Goal: Information Seeking & Learning: Understand process/instructions

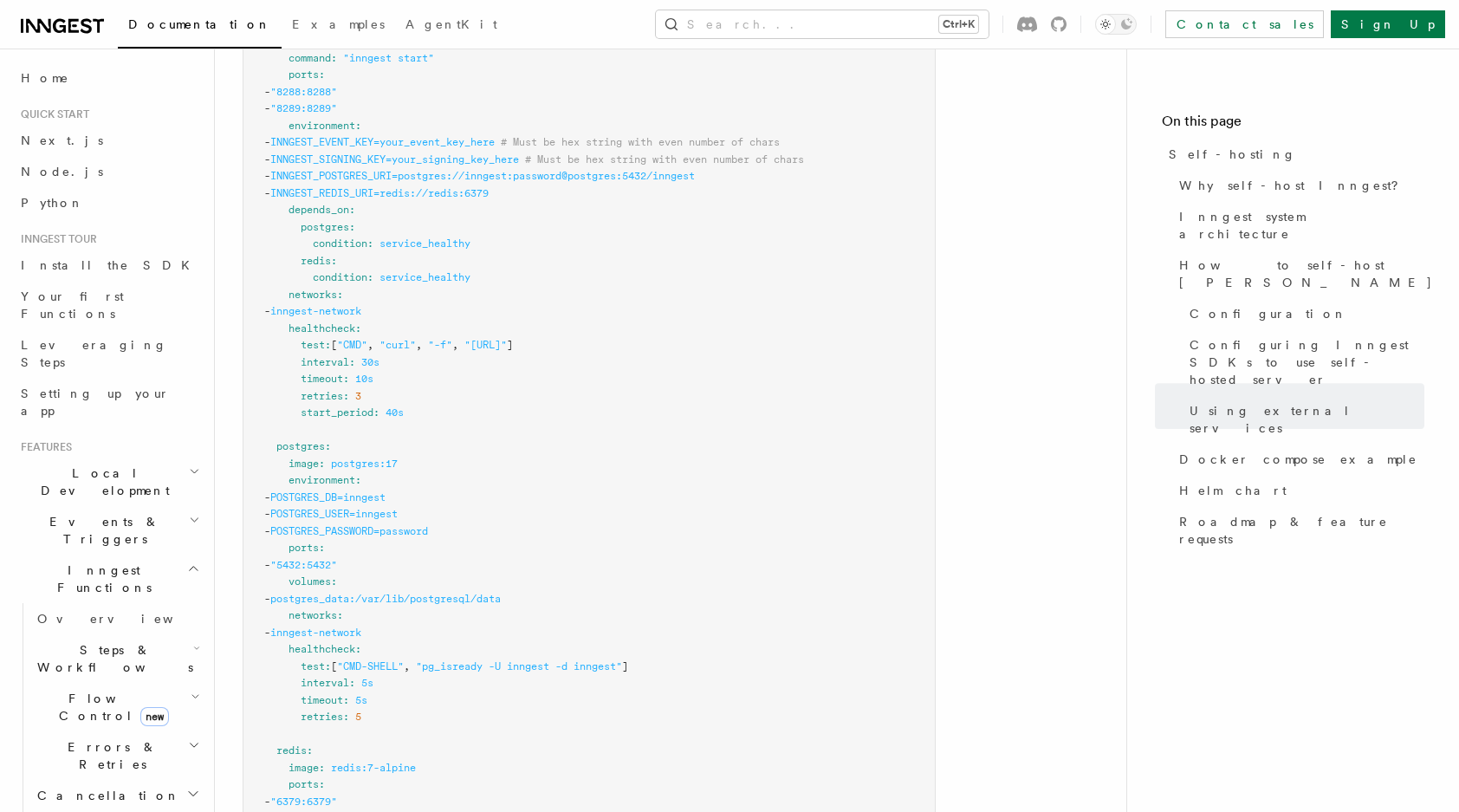
scroll to position [4604, 0]
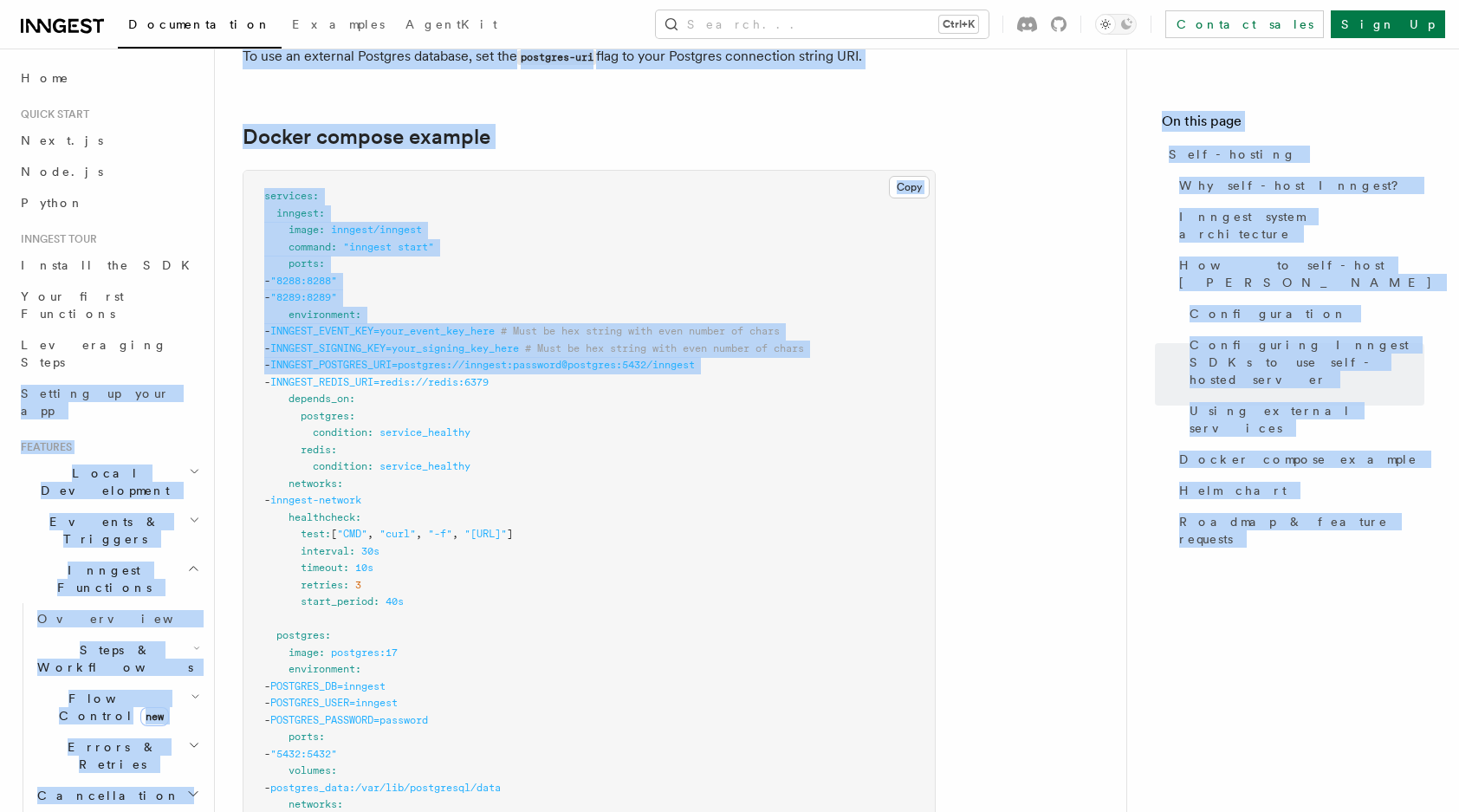
drag, startPoint x: 214, startPoint y: 324, endPoint x: 219, endPoint y: 354, distance: 30.4
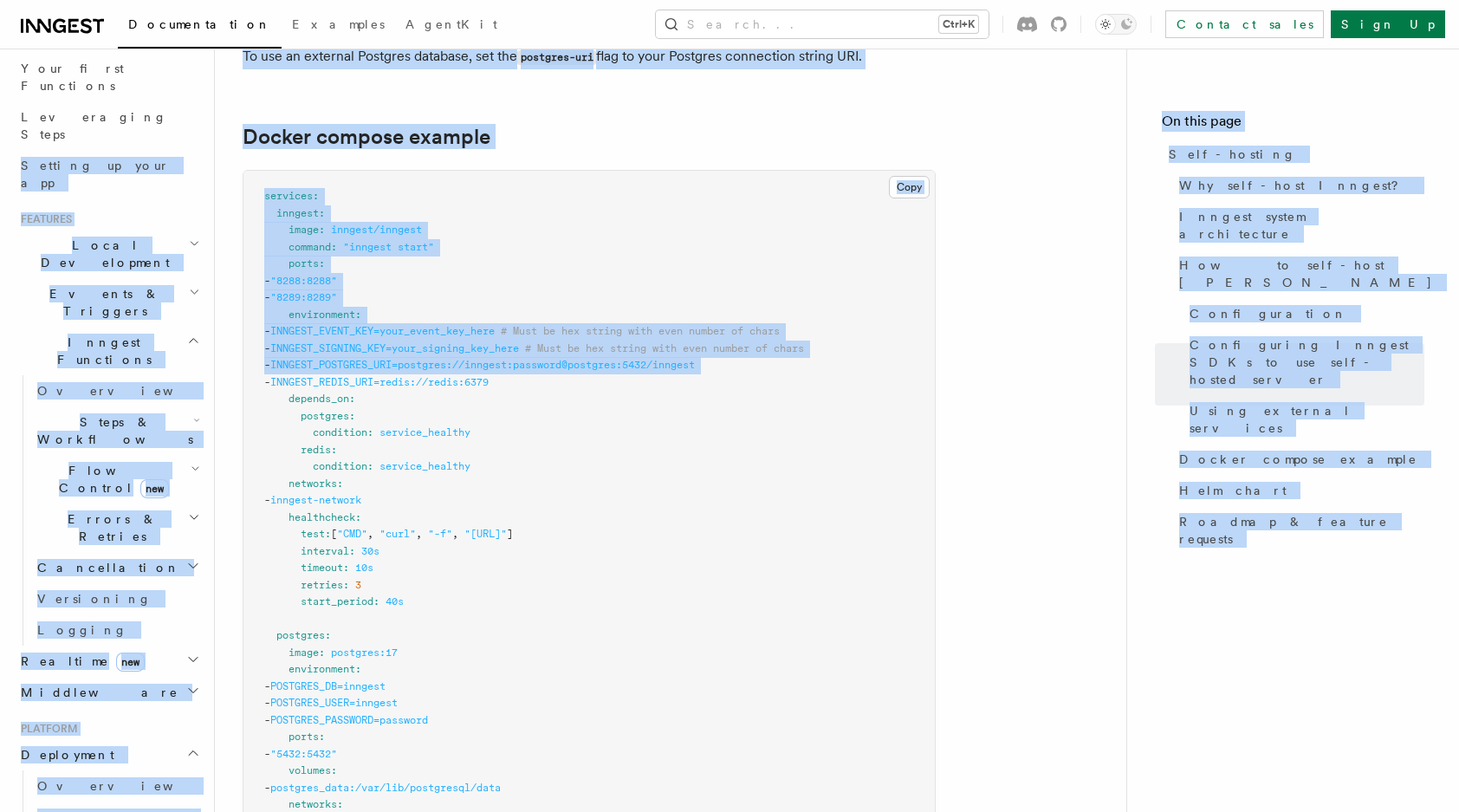
scroll to position [247, 0]
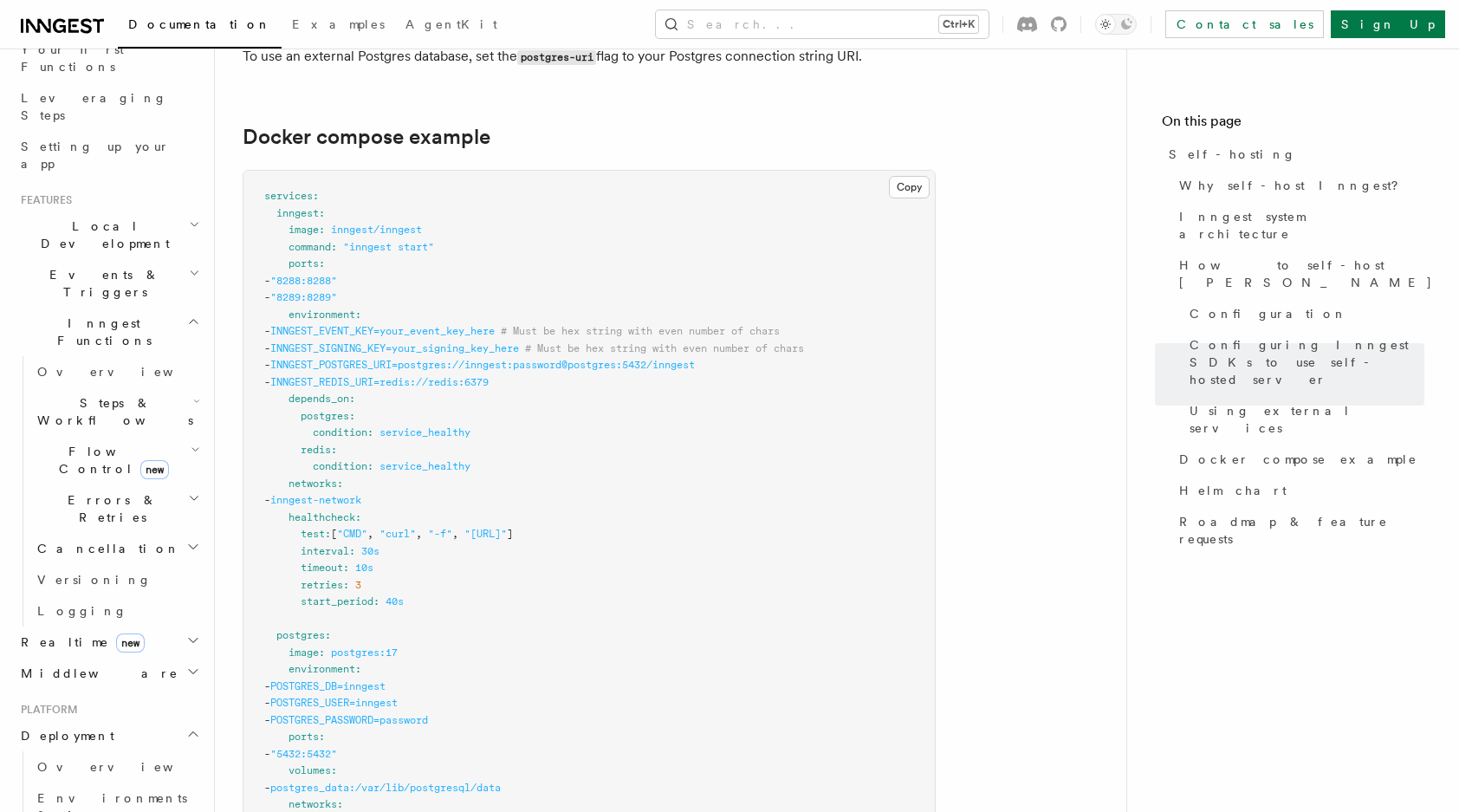
click at [519, 531] on pre "services : inngest : image : inngest/inngest command : "inngest start" ports : …" at bounding box center [589, 745] width 692 height 1150
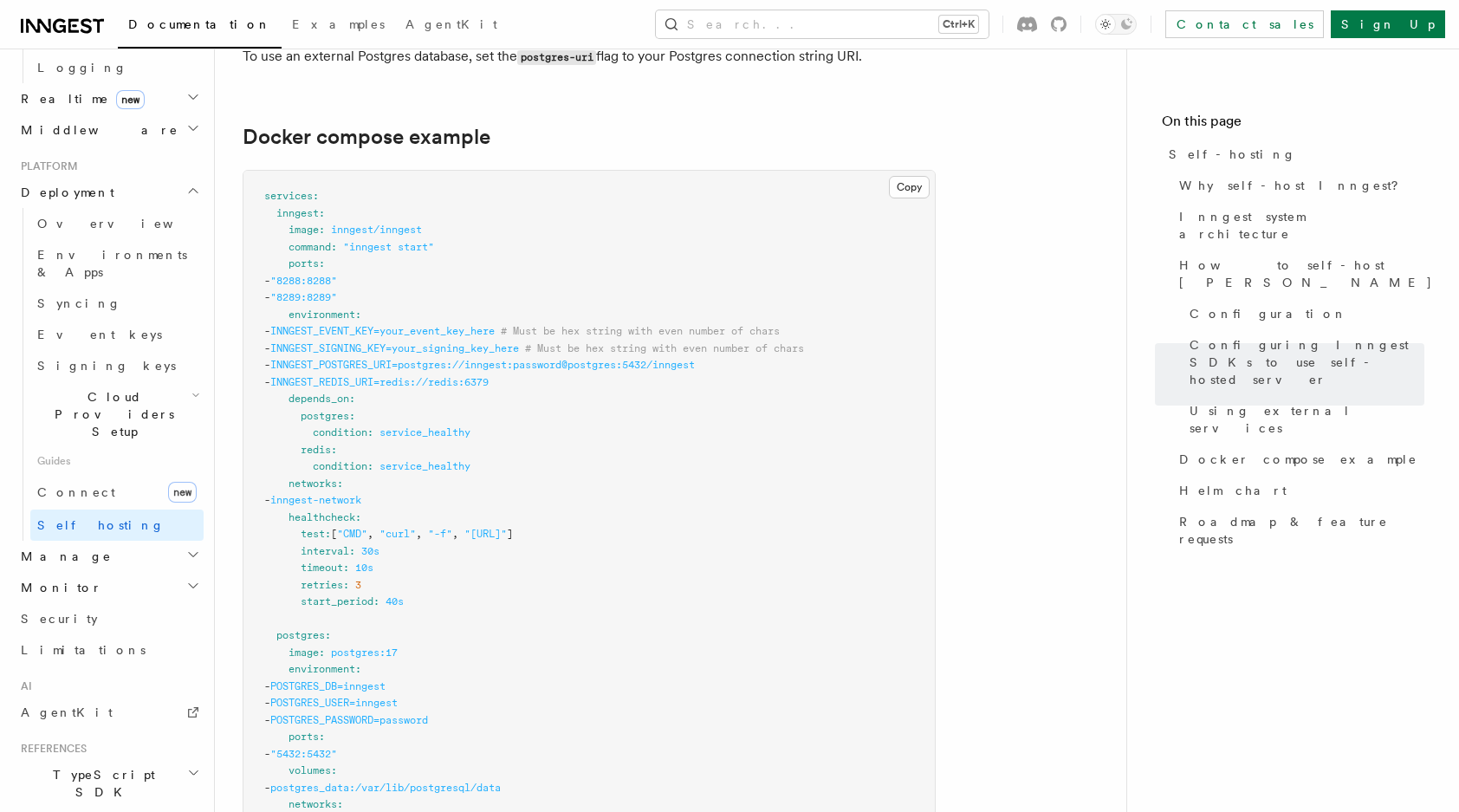
scroll to position [839, 0]
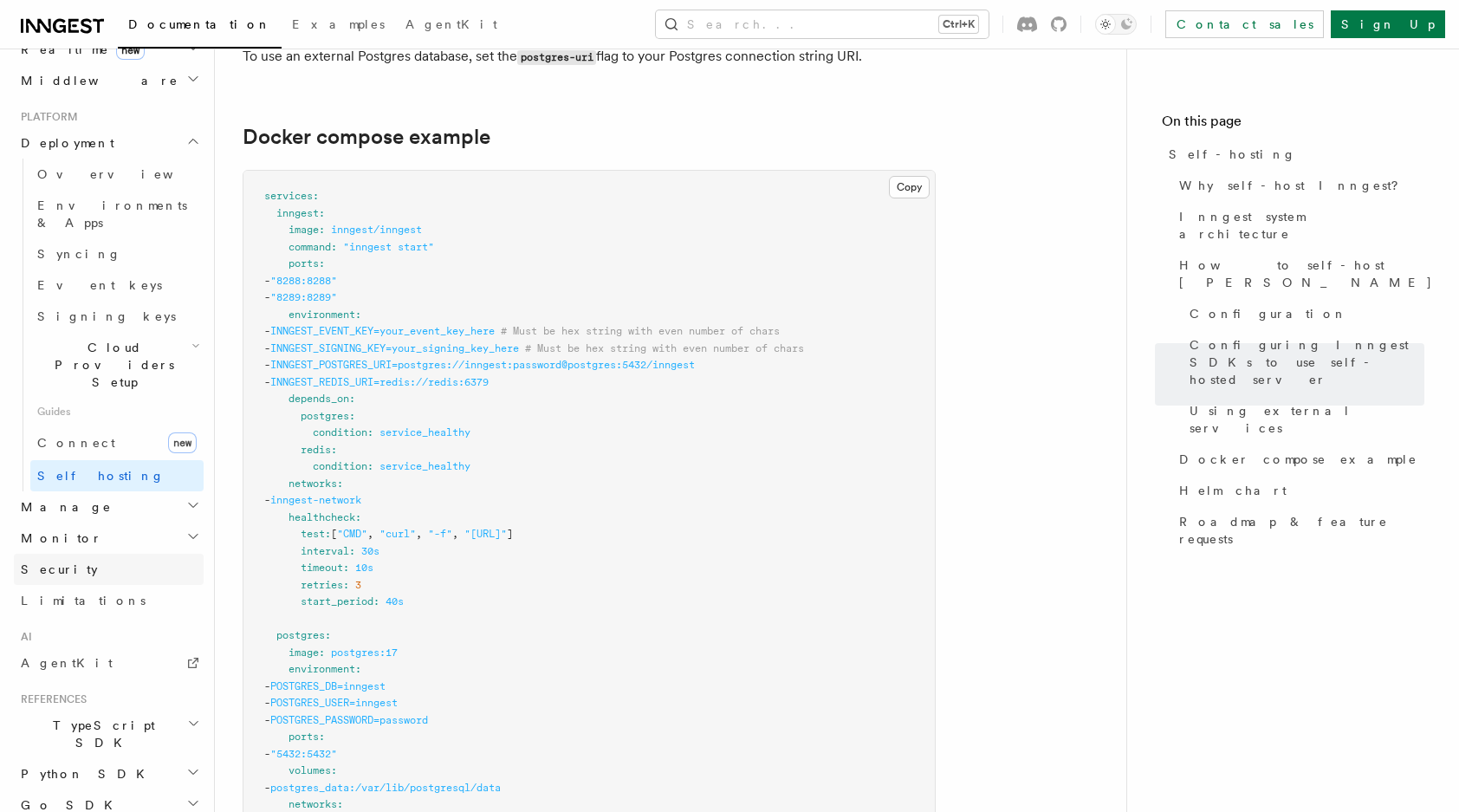
click at [45, 563] on span "Security" at bounding box center [58, 569] width 77 height 14
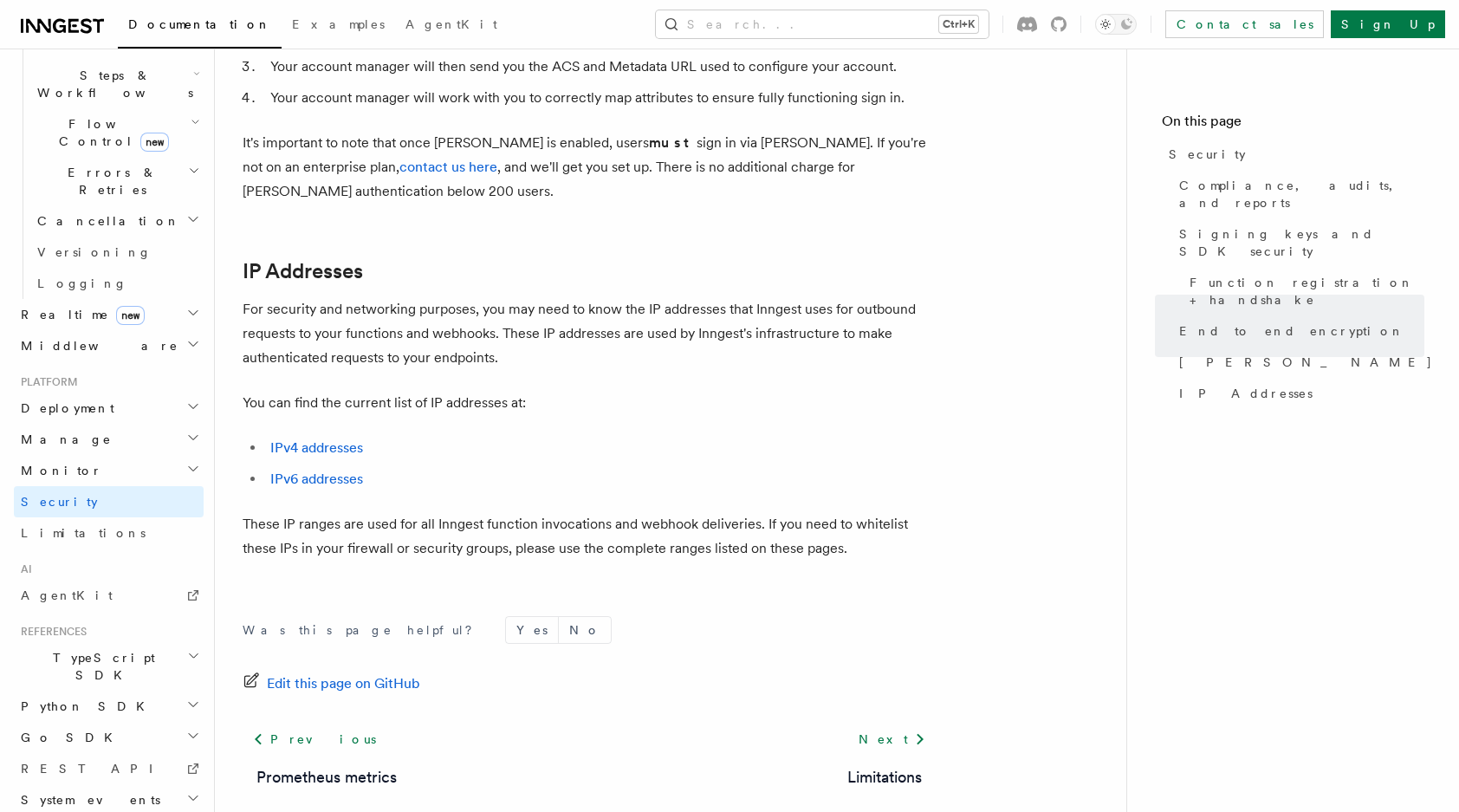
scroll to position [2172, 0]
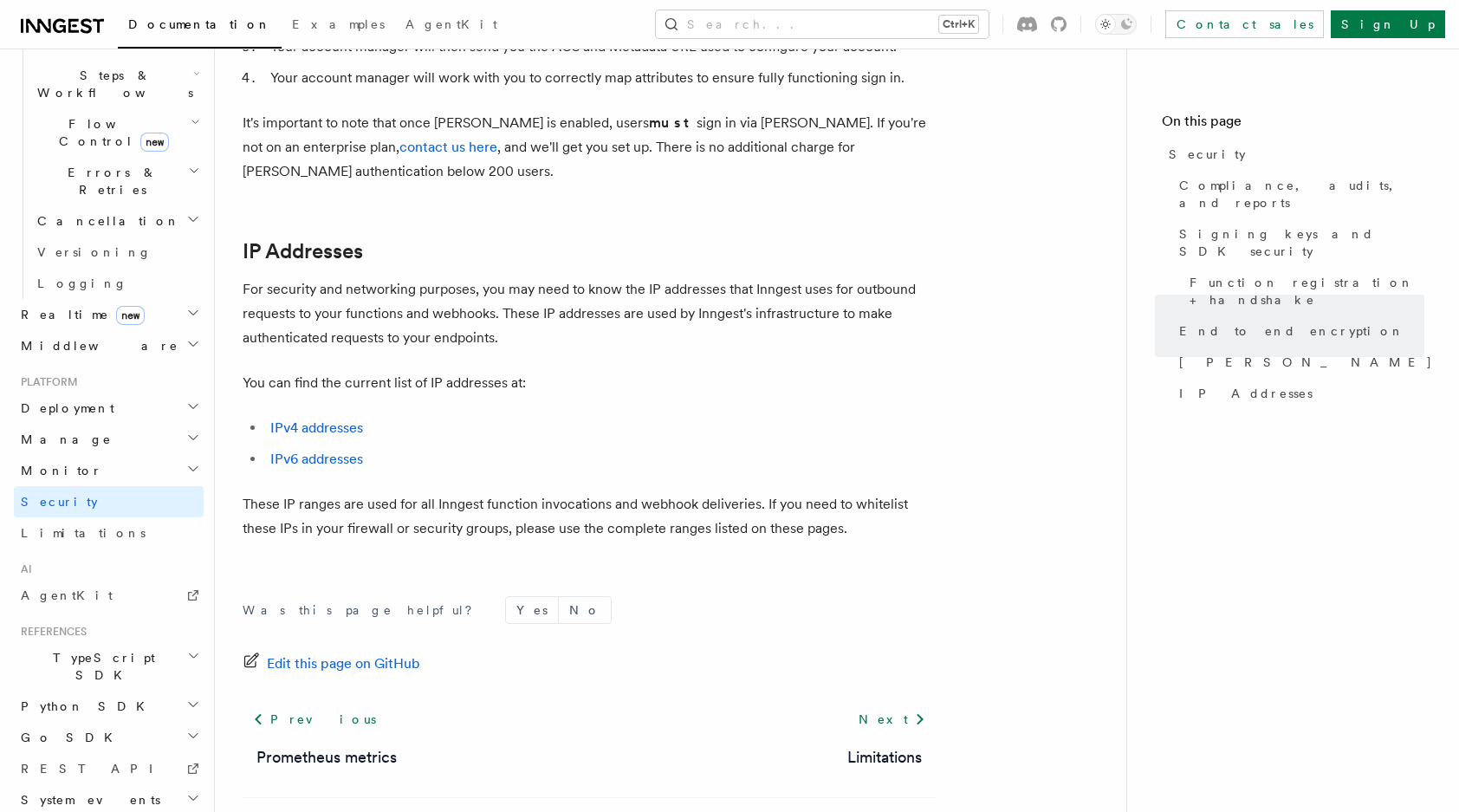
click at [84, 698] on span "Python SDK" at bounding box center [84, 706] width 142 height 17
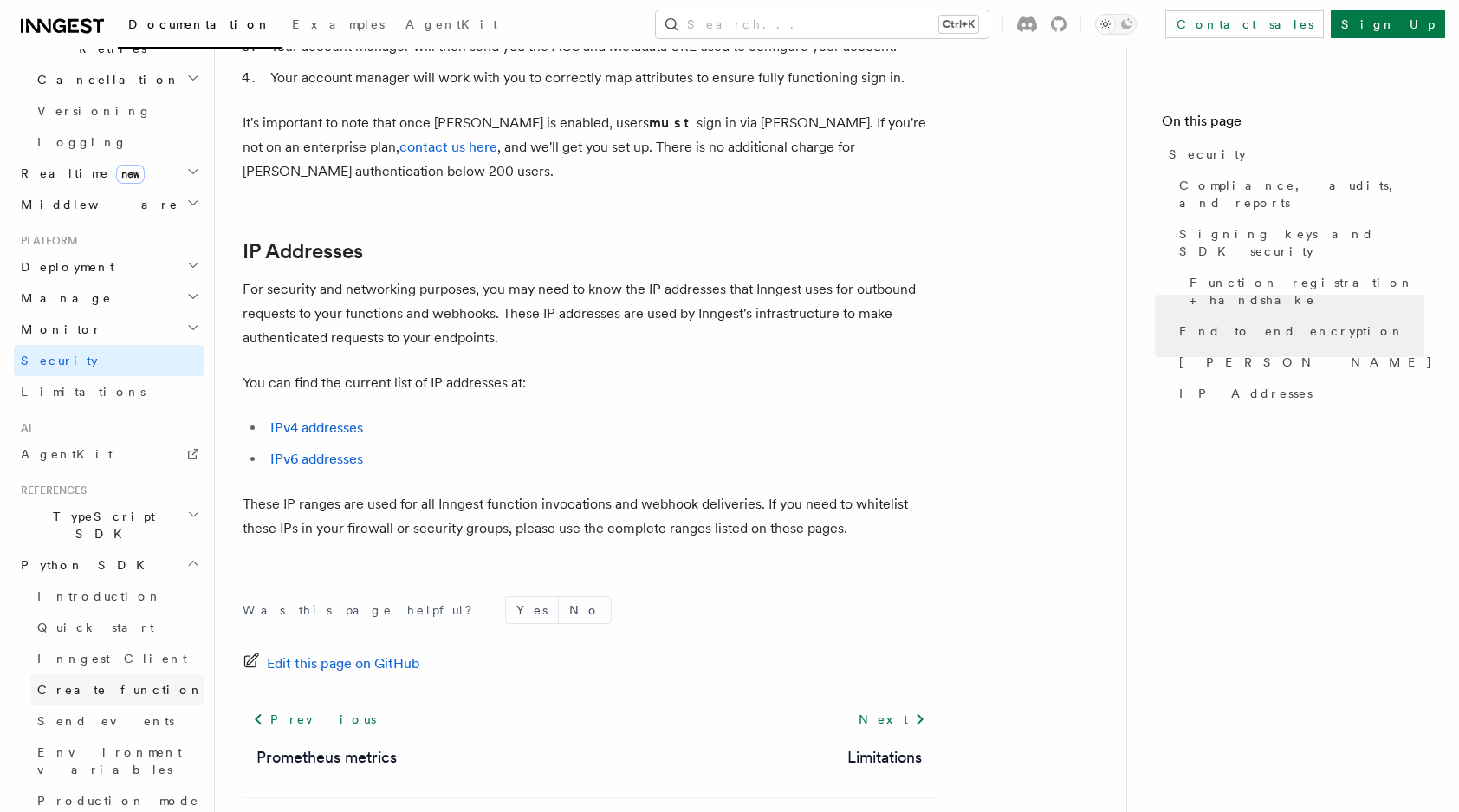
scroll to position [717, 0]
click at [88, 673] on link "Create function" at bounding box center [116, 689] width 174 height 31
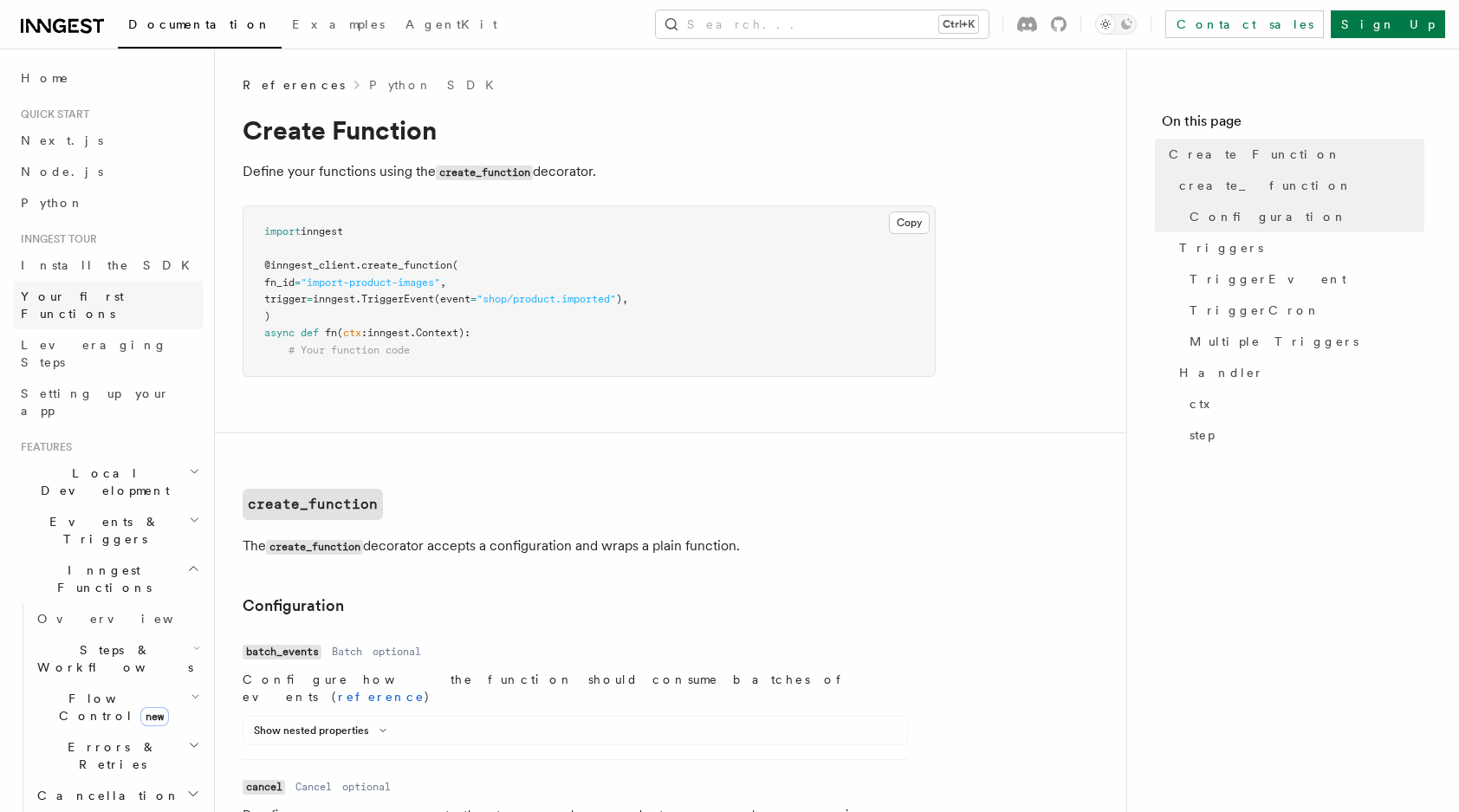
click at [77, 304] on span "Your first Functions" at bounding box center [112, 305] width 182 height 35
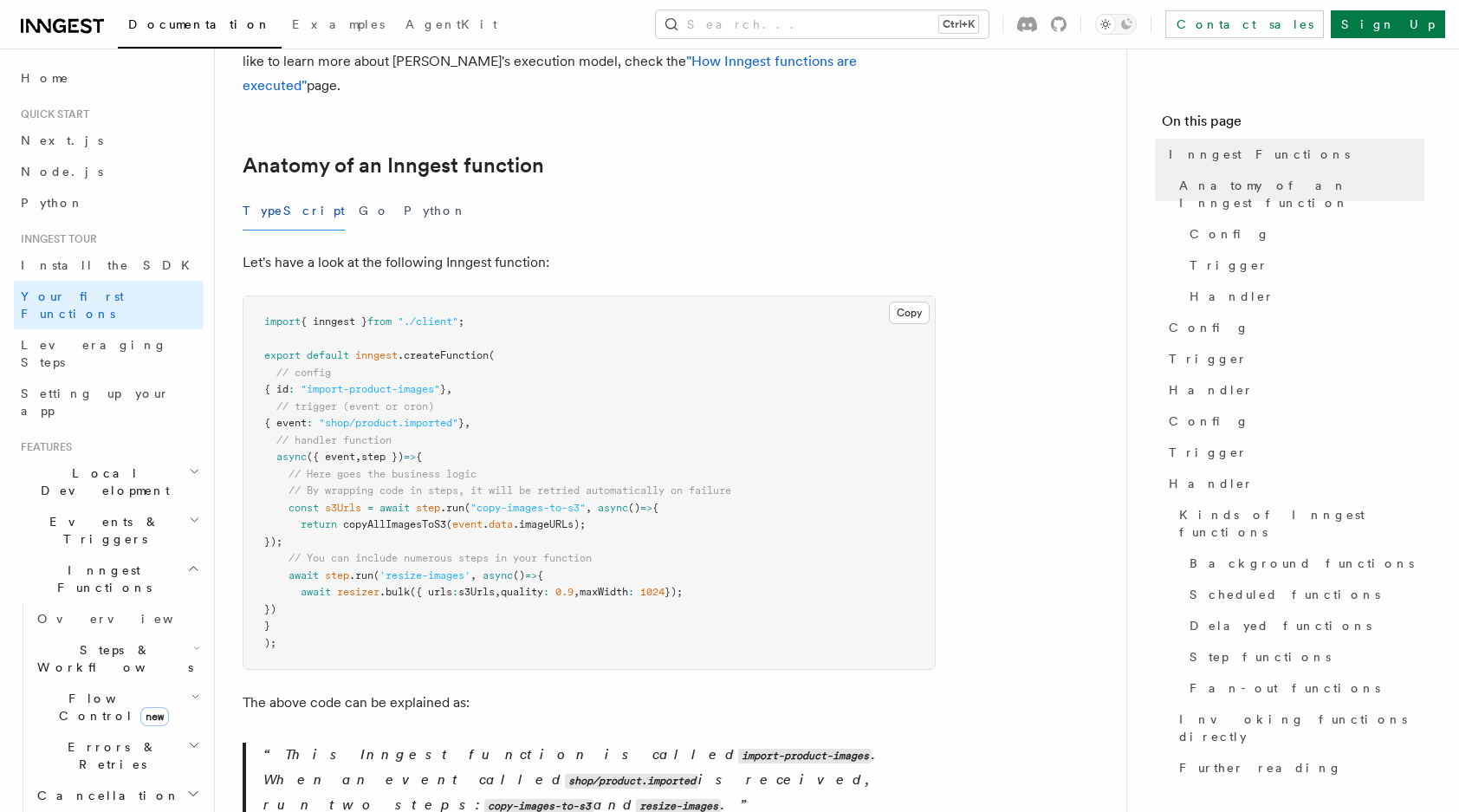
scroll to position [234, 0]
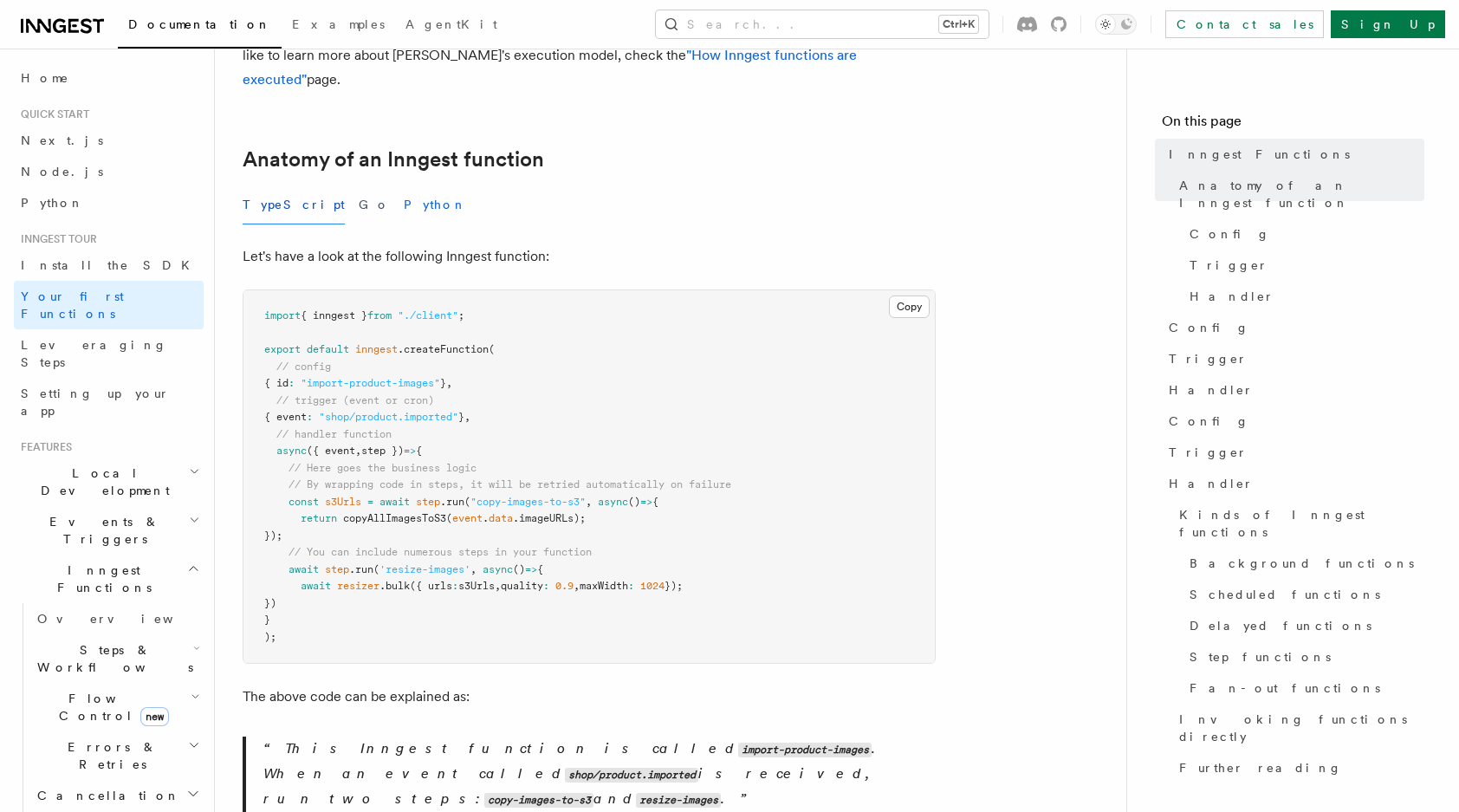
click at [404, 185] on button "Python" at bounding box center [435, 205] width 63 height 39
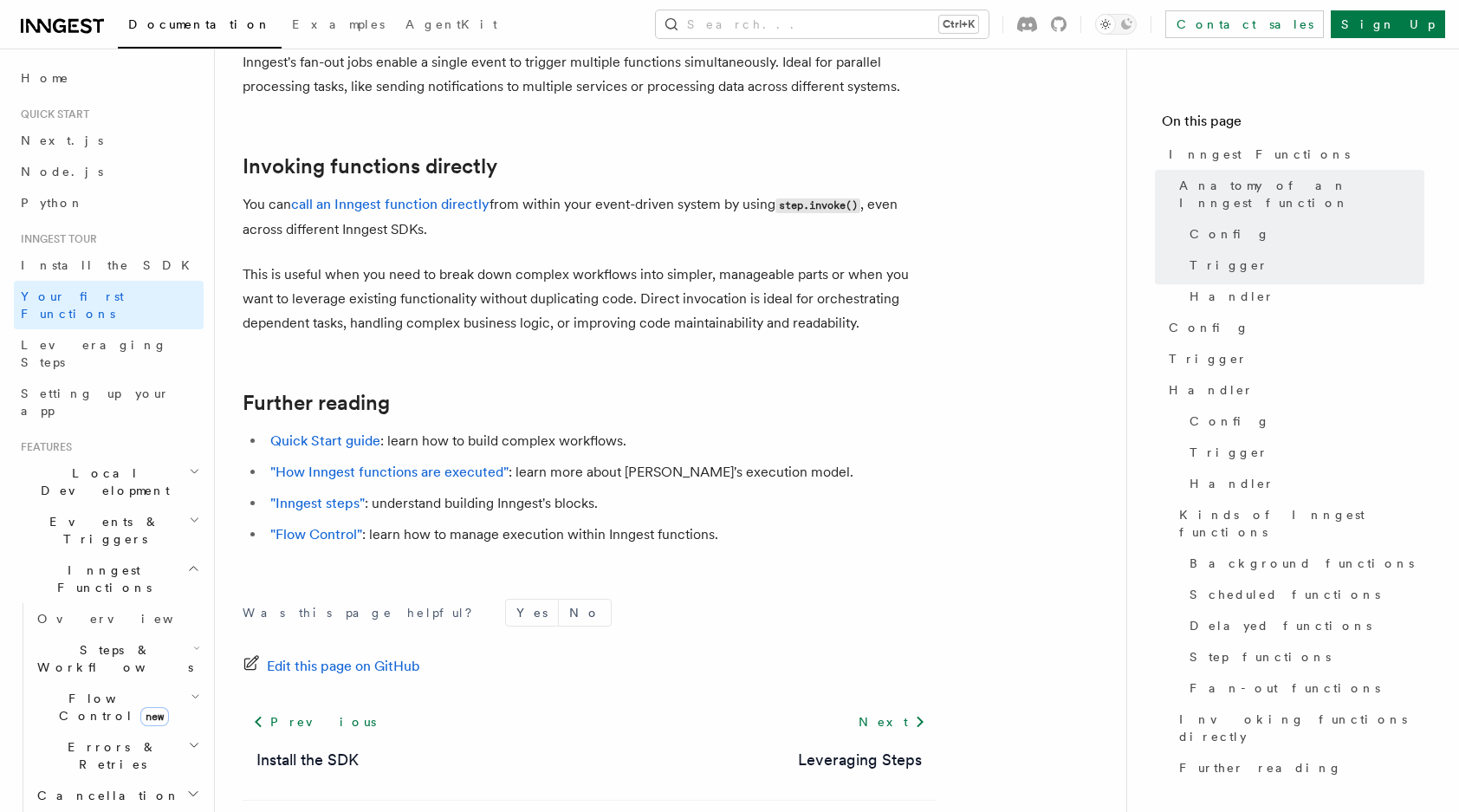
scroll to position [3536, 0]
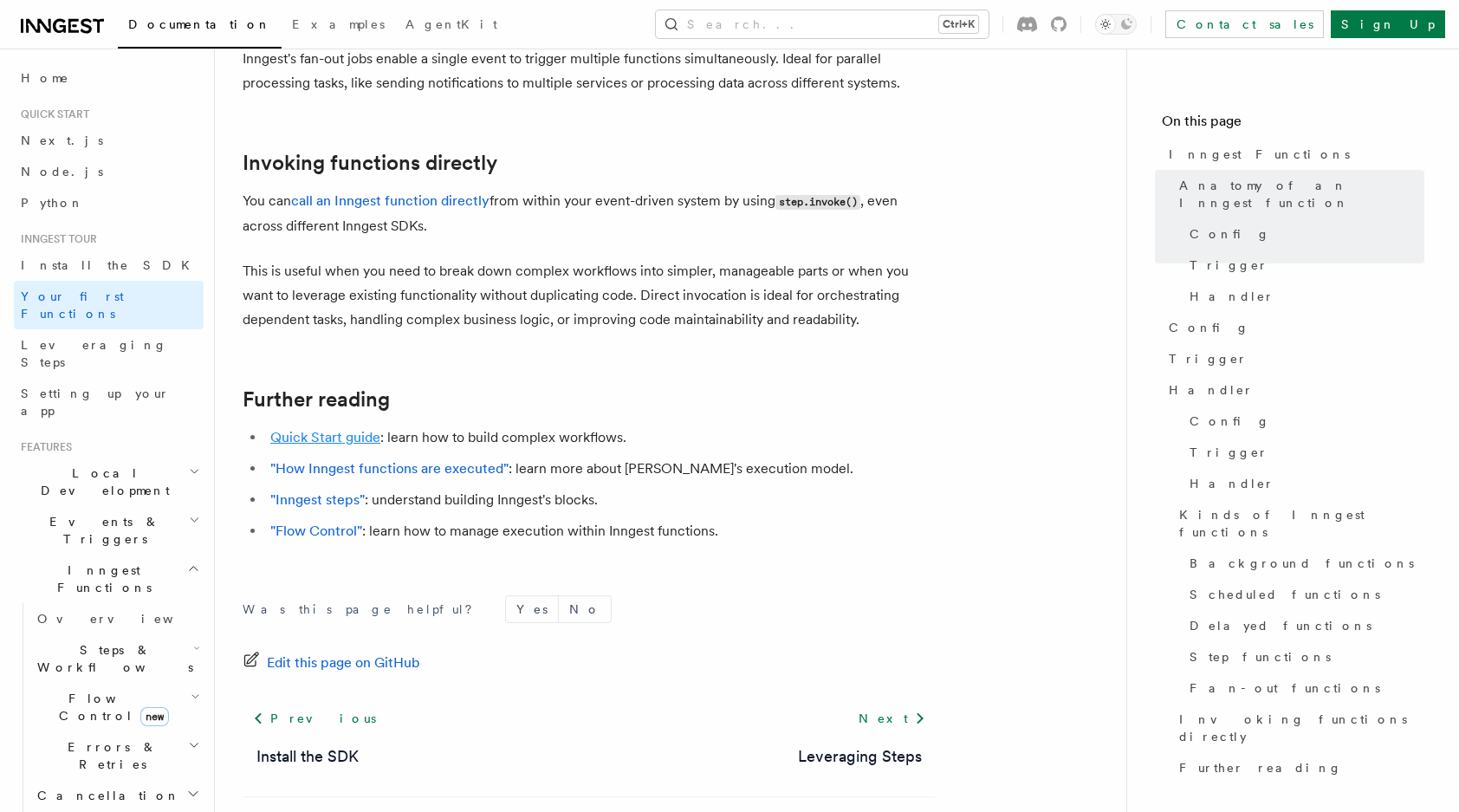
click at [319, 429] on link "Quick Start guide" at bounding box center [325, 437] width 110 height 16
